Goal: Task Accomplishment & Management: Use online tool/utility

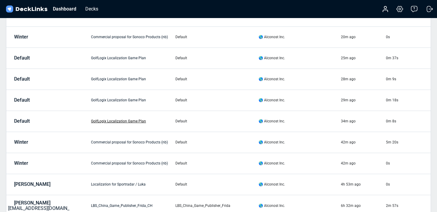
scroll to position [126, 0]
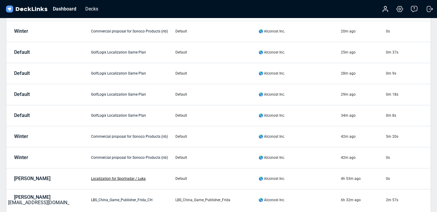
click at [121, 178] on link "Localization for Sportradar / Luka" at bounding box center [118, 178] width 55 height 4
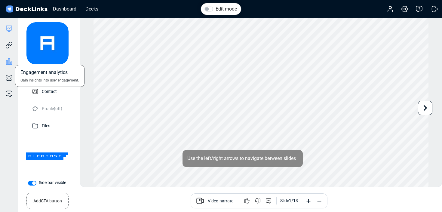
click at [10, 60] on icon at bounding box center [9, 61] width 2 height 6
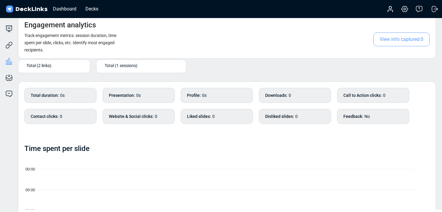
click at [137, 64] on span "Total (1 sessions)" at bounding box center [121, 65] width 33 height 6
click at [117, 150] on div "Time spent per slide" at bounding box center [226, 148] width 405 height 9
click at [11, 40] on div "Trackable links Share your deck with others." at bounding box center [9, 40] width 18 height 16
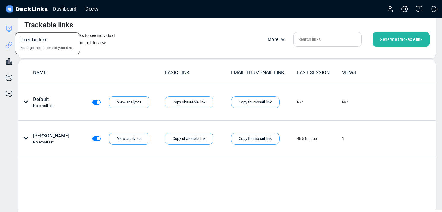
click at [7, 32] on icon at bounding box center [8, 28] width 7 height 7
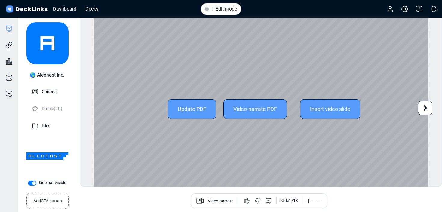
click at [425, 105] on icon at bounding box center [424, 107] width 11 height 11
click at [289, 49] on div "Update PDF Video-narrate PDF Insert video slide" at bounding box center [261, 109] width 335 height 189
click at [429, 108] on icon at bounding box center [424, 107] width 11 height 11
click at [428, 109] on icon at bounding box center [424, 107] width 11 height 11
click at [244, 161] on div "Update PDF Video-narrate PDF Insert video slide" at bounding box center [261, 109] width 335 height 189
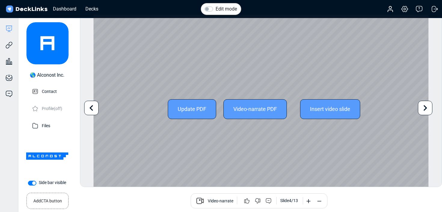
click at [423, 109] on icon at bounding box center [424, 107] width 11 height 11
click at [423, 109] on div "Update PDF Video-narrate PDF Insert video slide Use the left/right arrows to na…" at bounding box center [261, 109] width 335 height 189
click at [424, 109] on icon at bounding box center [426, 108] width 4 height 6
click at [425, 109] on icon at bounding box center [426, 108] width 4 height 6
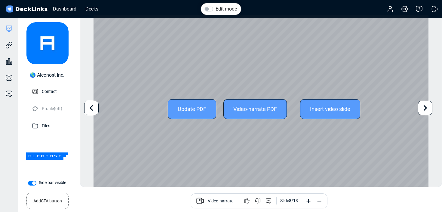
click at [425, 109] on icon at bounding box center [426, 108] width 4 height 6
click at [425, 110] on icon at bounding box center [424, 107] width 11 height 11
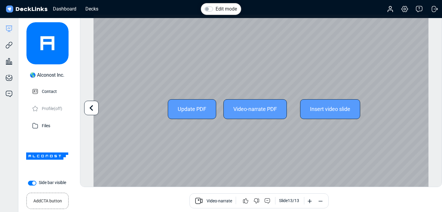
click at [425, 110] on div "Update PDF Video-narrate PDF Insert video slide" at bounding box center [261, 109] width 335 height 189
click at [94, 105] on icon at bounding box center [91, 107] width 11 height 11
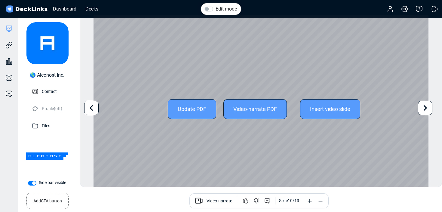
click at [94, 105] on icon at bounding box center [91, 107] width 11 height 11
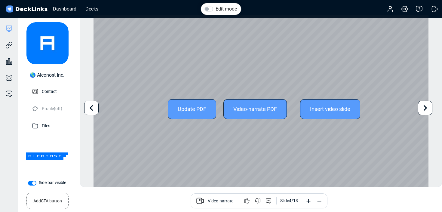
click at [94, 105] on icon at bounding box center [91, 107] width 11 height 11
click at [94, 105] on div "Update PDF Video-narrate PDF Insert video slide" at bounding box center [261, 109] width 335 height 189
click at [422, 107] on icon at bounding box center [424, 107] width 11 height 11
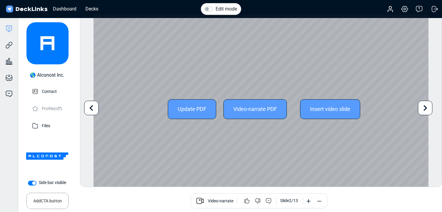
click at [94, 107] on icon at bounding box center [91, 107] width 11 height 11
click at [422, 107] on icon at bounding box center [424, 107] width 11 height 11
click at [428, 105] on icon at bounding box center [424, 107] width 11 height 11
click at [421, 106] on icon at bounding box center [424, 107] width 11 height 11
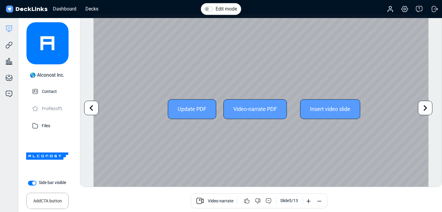
click at [423, 109] on icon at bounding box center [424, 107] width 11 height 11
click at [426, 109] on icon at bounding box center [424, 107] width 11 height 11
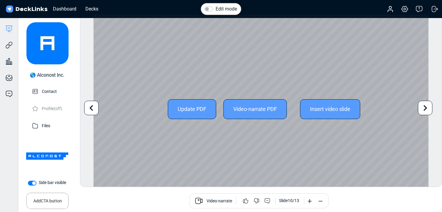
click at [426, 109] on icon at bounding box center [424, 107] width 11 height 11
click at [93, 105] on icon at bounding box center [91, 107] width 11 height 11
click at [92, 105] on icon at bounding box center [91, 107] width 11 height 11
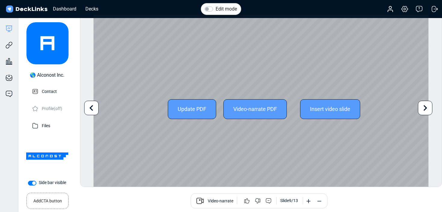
click at [193, 60] on div "Update PDF Video-narrate PDF Insert video slide" at bounding box center [261, 109] width 335 height 189
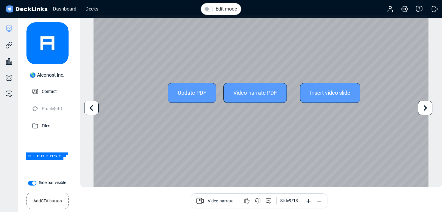
scroll to position [17, 0]
